Goal: Task Accomplishment & Management: Use online tool/utility

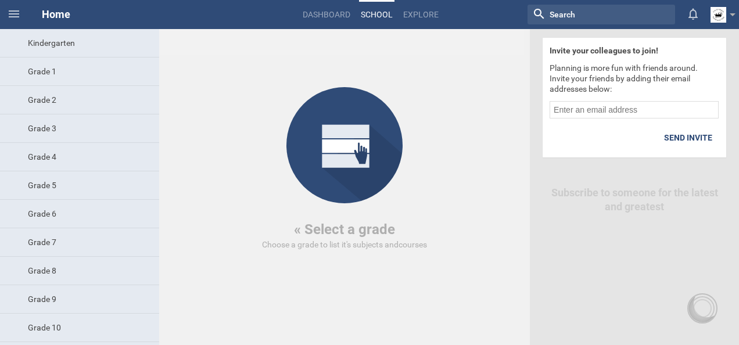
drag, startPoint x: 0, startPoint y: 0, endPoint x: 344, endPoint y: 265, distance: 434.3
click at [344, 265] on div "Kindergarten Grade 1 Grade 2 Grade 3 Grade 4 Grade 5 Grade 6 Grade 7 Grade 8 Gr…" at bounding box center [265, 187] width 530 height 316
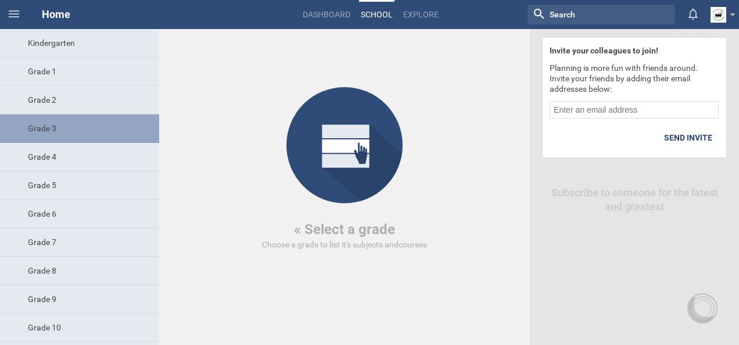
click at [72, 137] on div "Grade 3" at bounding box center [79, 128] width 159 height 28
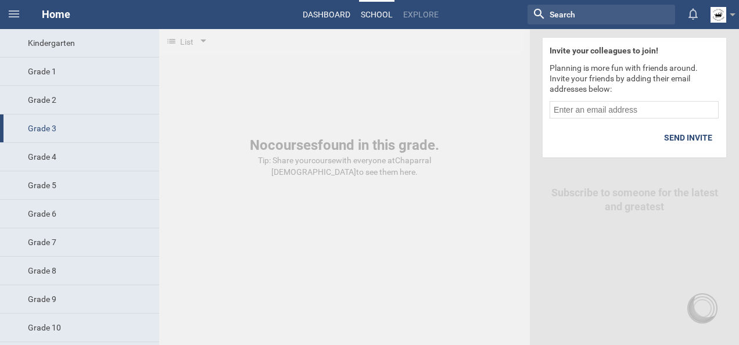
click at [336, 8] on link "Dashboard" at bounding box center [326, 15] width 51 height 26
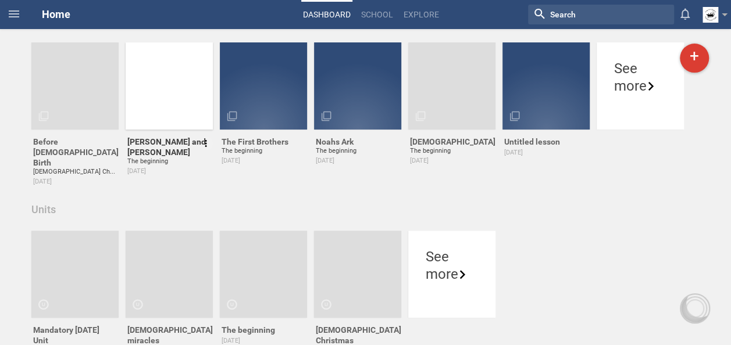
scroll to position [100, 0]
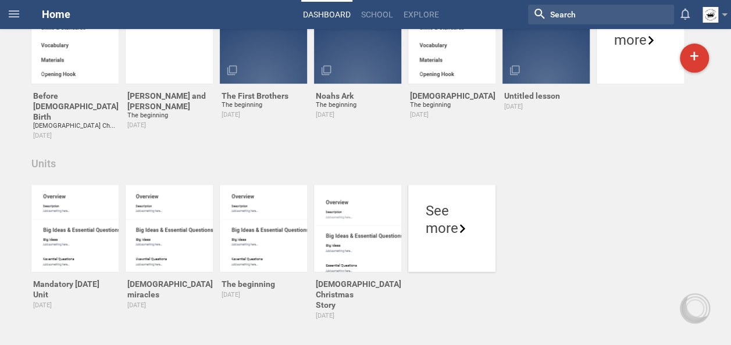
click at [436, 244] on div "See more" at bounding box center [451, 228] width 87 height 87
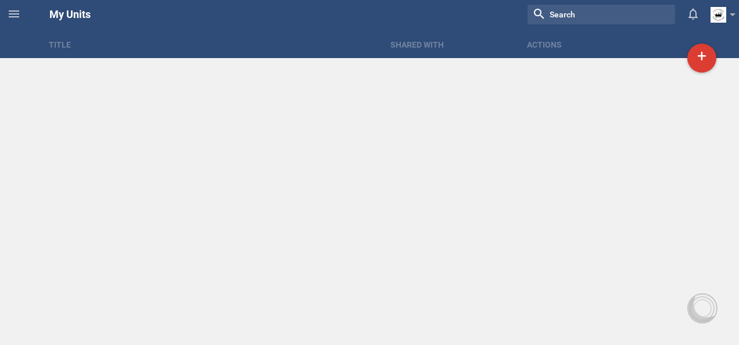
click at [436, 244] on div "Title Shared with Actions Home Planner My Libraries My Curriculum My Files My U…" at bounding box center [369, 172] width 739 height 345
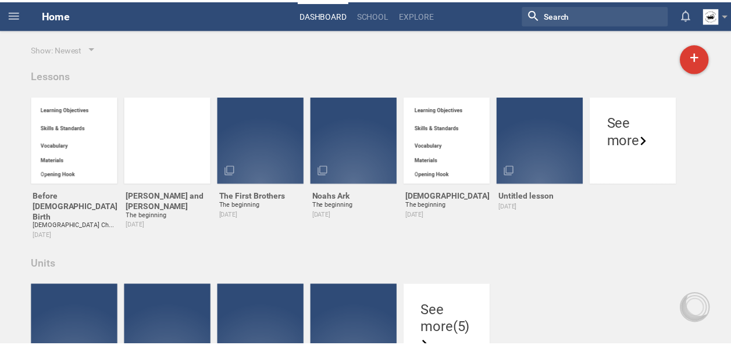
scroll to position [100, 0]
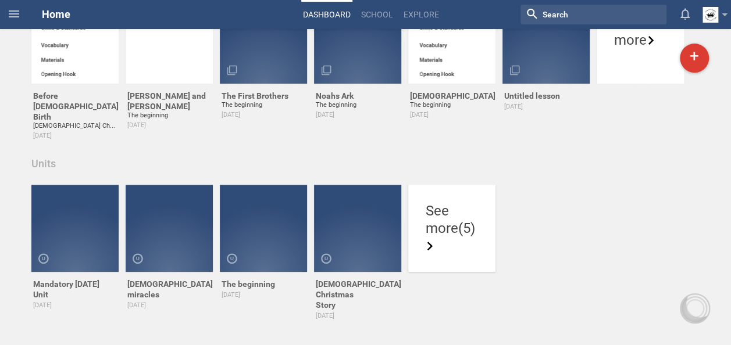
click at [434, 244] on icon at bounding box center [429, 246] width 9 height 9
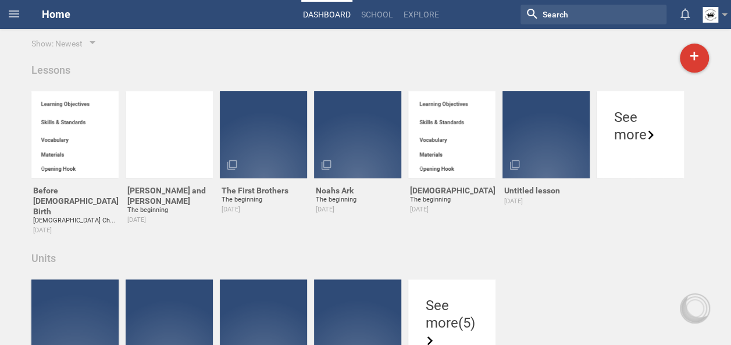
scroll to position [4, 0]
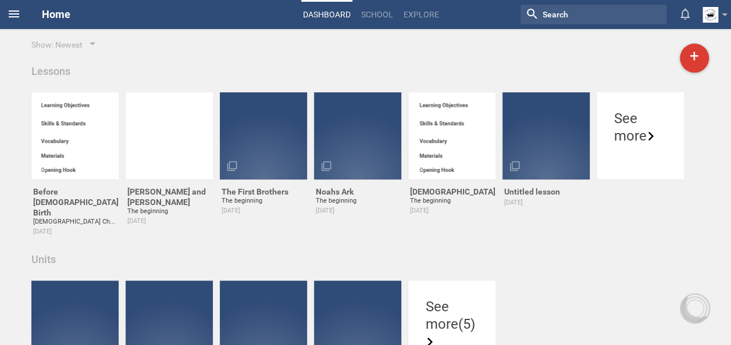
click at [21, 17] on span at bounding box center [14, 14] width 28 height 28
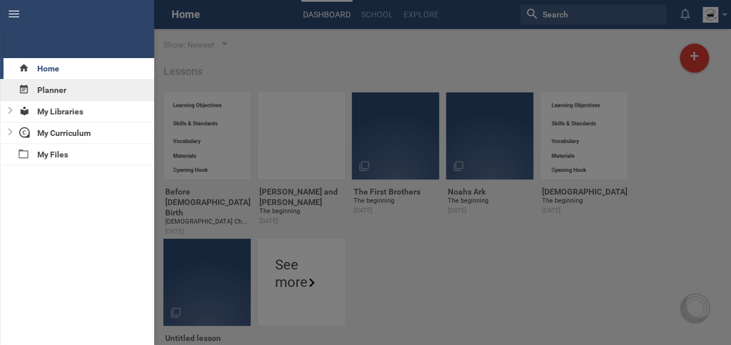
click at [19, 91] on icon at bounding box center [24, 89] width 10 height 10
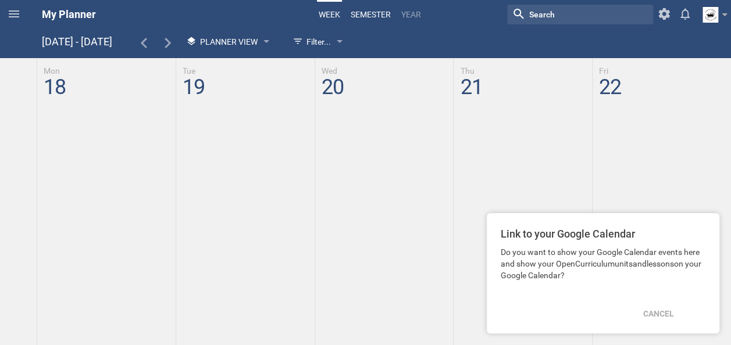
click at [379, 9] on link "semester" at bounding box center [371, 15] width 44 height 26
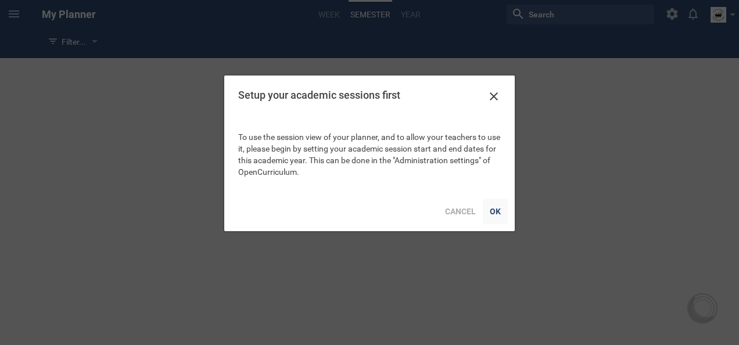
click at [502, 220] on div "OK" at bounding box center [495, 212] width 25 height 26
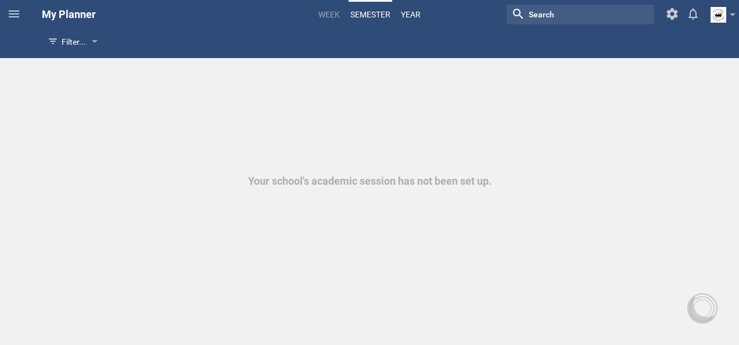
click at [415, 20] on link "Year" at bounding box center [410, 15] width 23 height 26
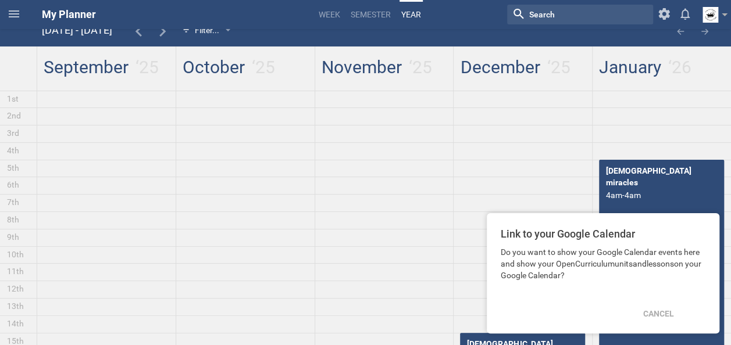
scroll to position [5, 0]
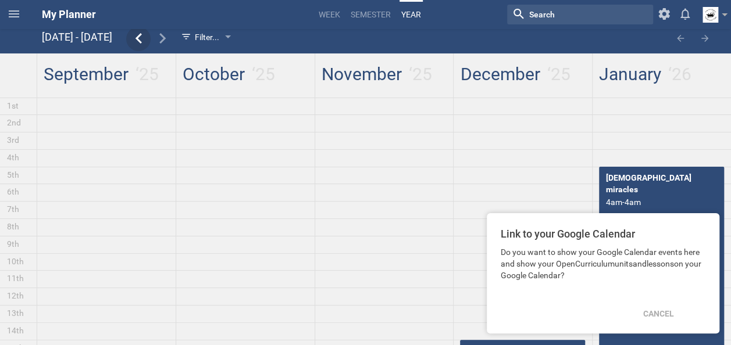
click at [144, 40] on icon at bounding box center [138, 38] width 10 height 10
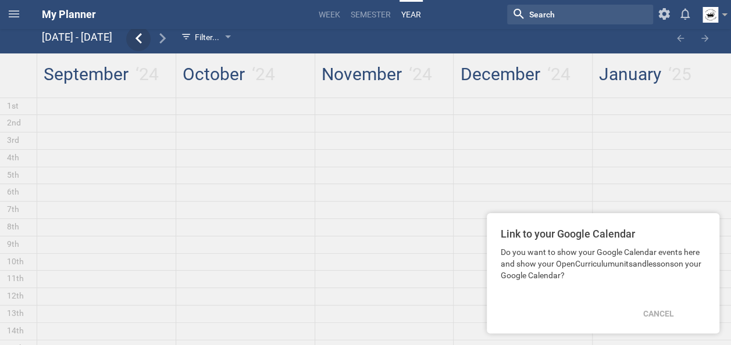
click at [144, 40] on icon at bounding box center [138, 38] width 10 height 10
click at [175, 48] on div at bounding box center [163, 39] width 24 height 24
click at [18, 8] on icon at bounding box center [14, 14] width 14 height 14
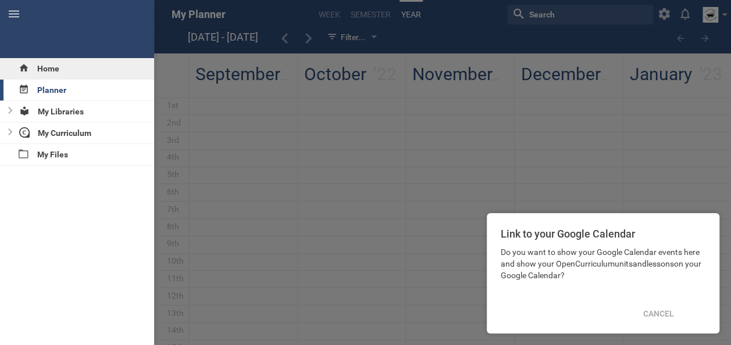
click at [60, 60] on div "Home" at bounding box center [77, 68] width 154 height 21
